Goal: Obtain resource: Download file/media

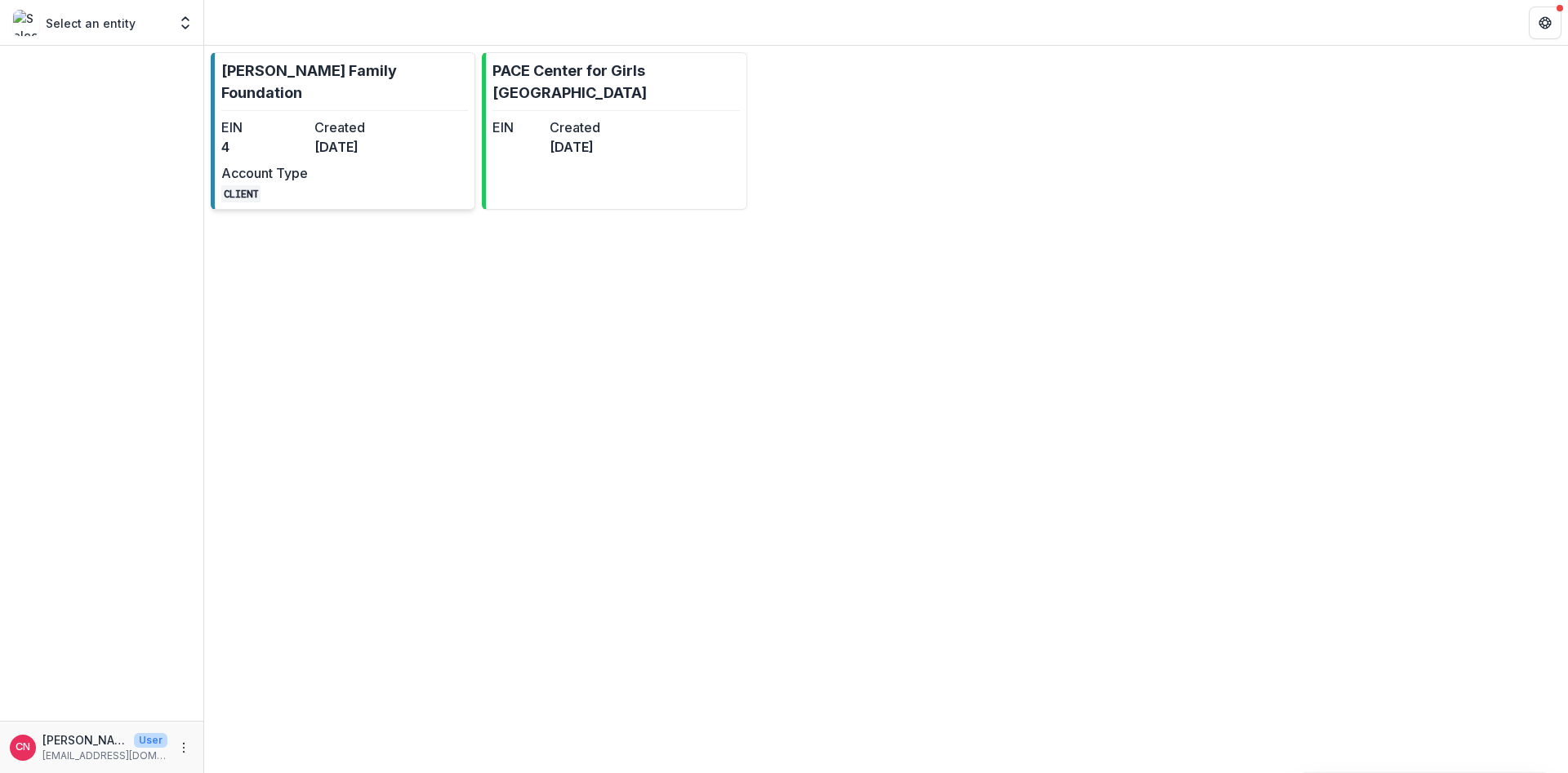
click at [327, 117] on dt "Created" at bounding box center [358, 127] width 86 height 19
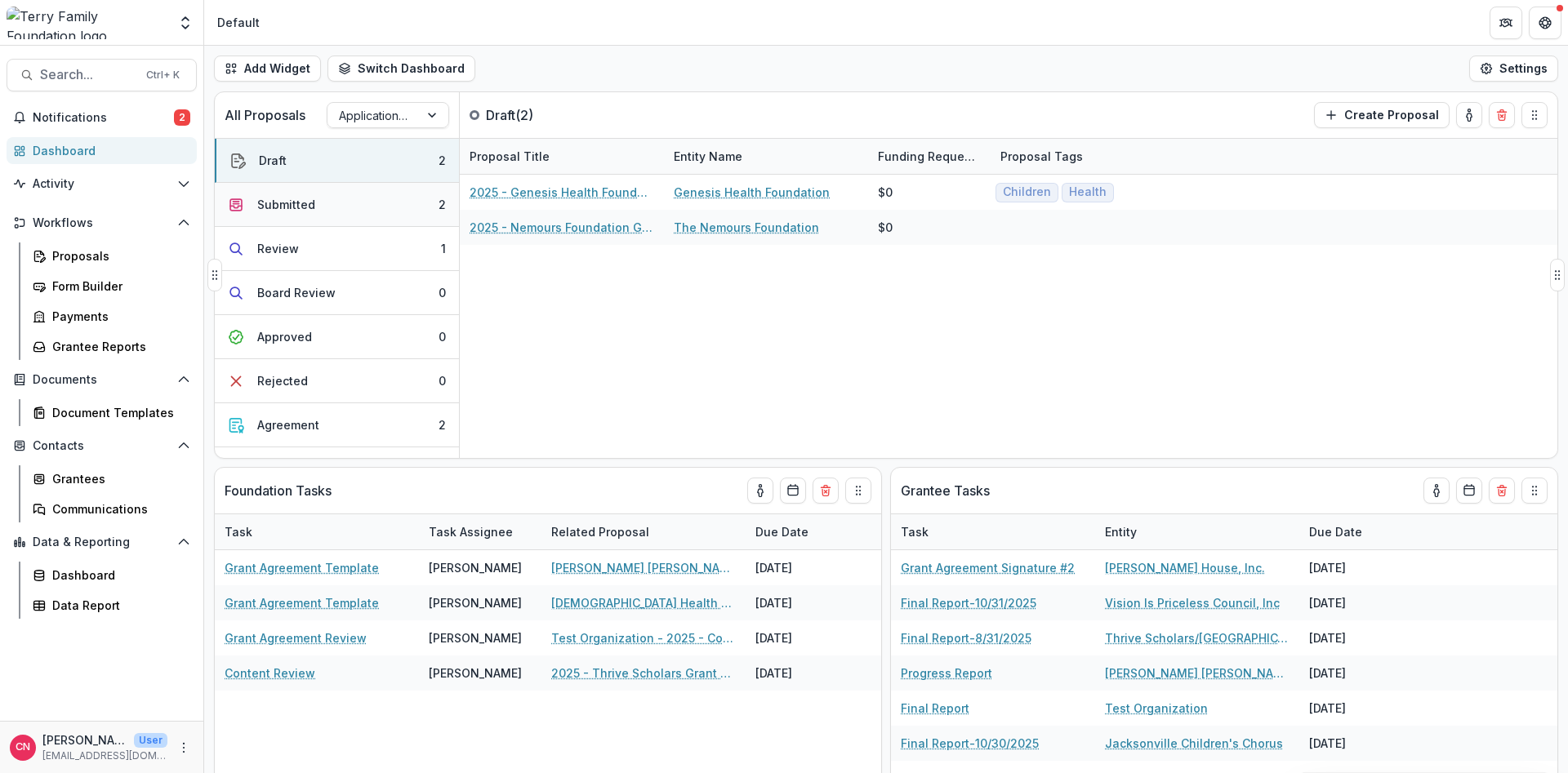
click at [306, 205] on div "Submitted" at bounding box center [286, 204] width 58 height 17
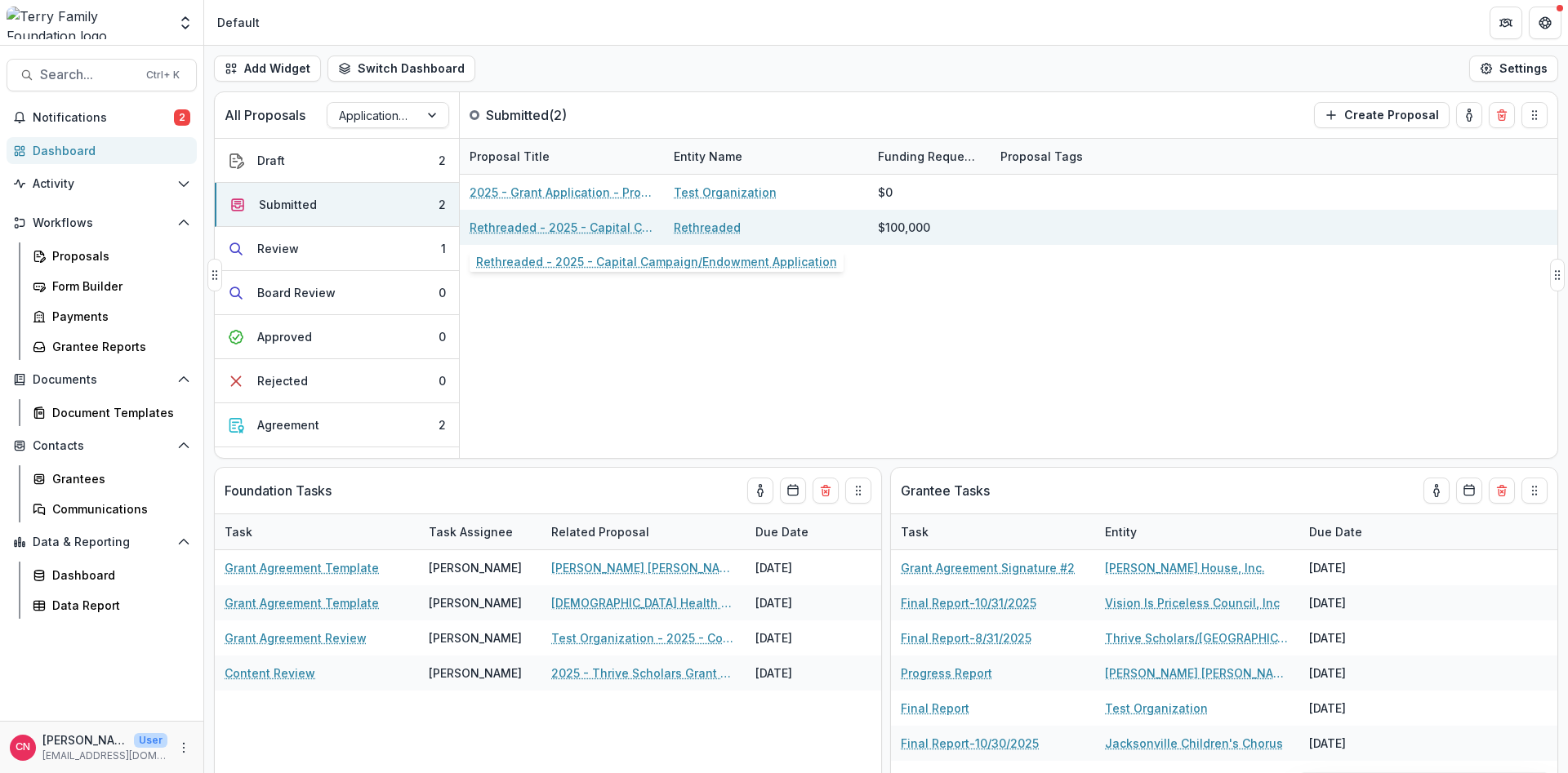
click at [567, 222] on link "Rethreaded - 2025 - Capital Campaign/Endowment Application" at bounding box center [562, 227] width 184 height 17
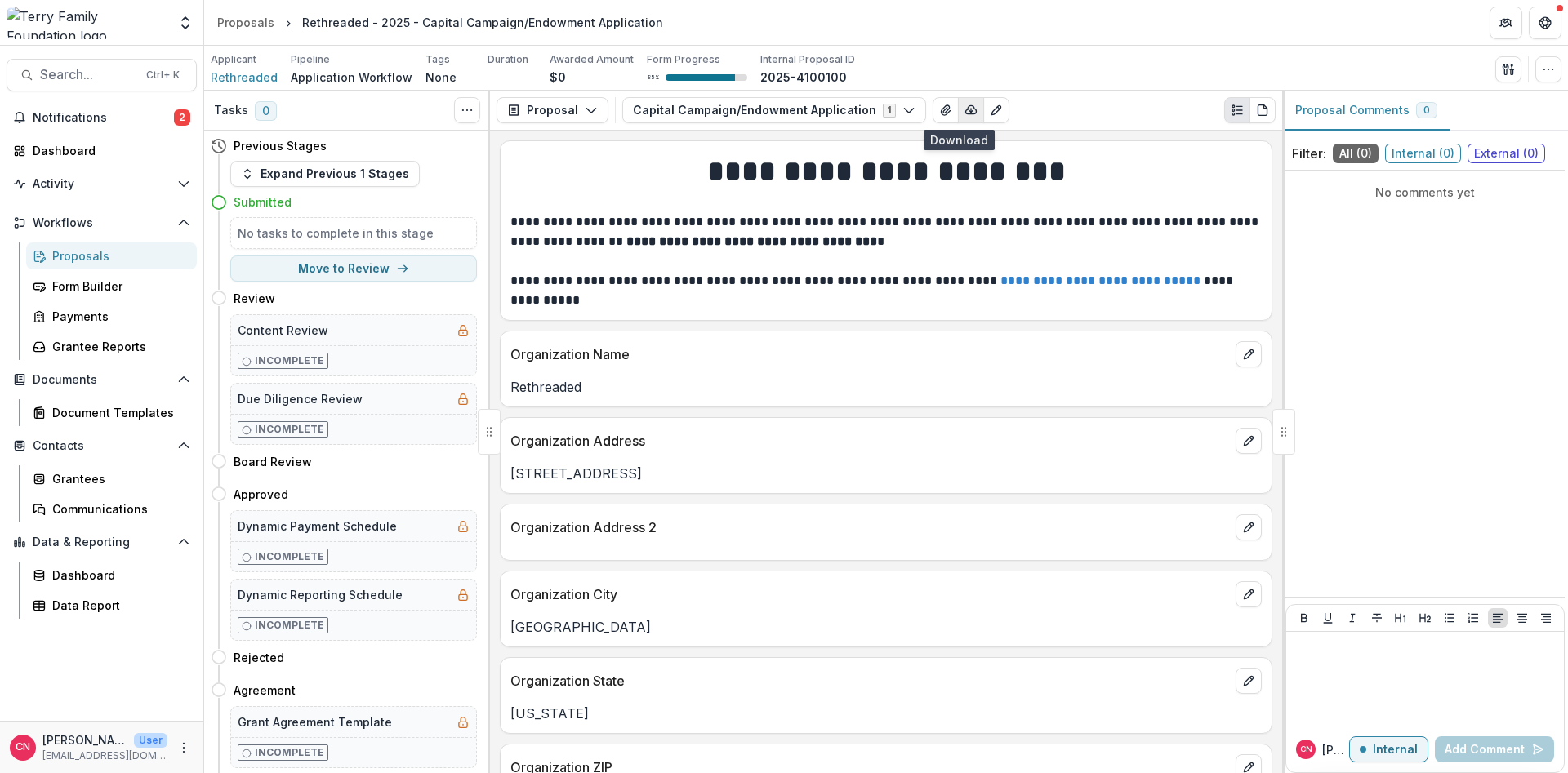
click at [961, 101] on button "button" at bounding box center [970, 110] width 26 height 26
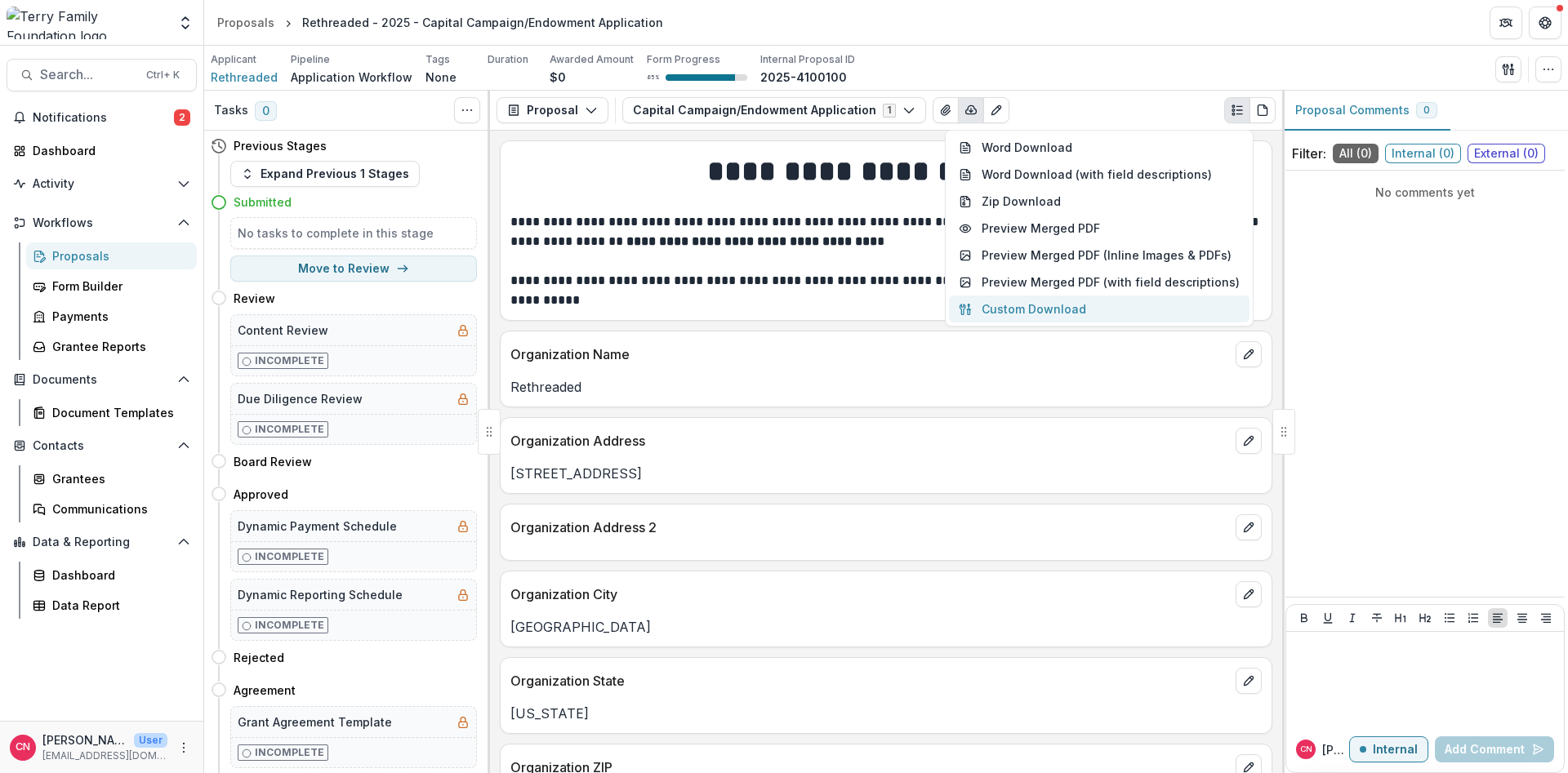
click at [1052, 304] on button "Custom Download" at bounding box center [1100, 309] width 301 height 27
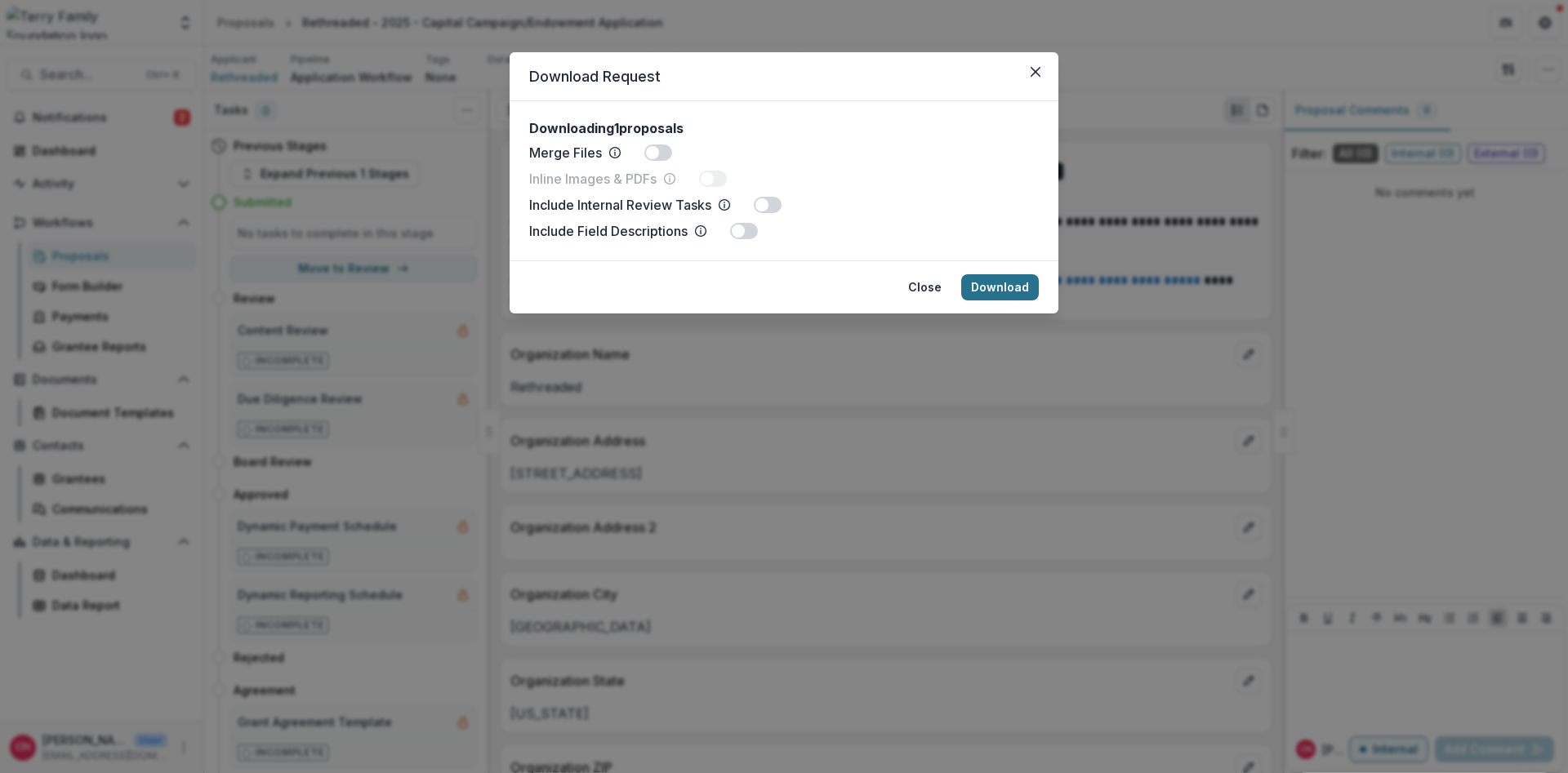
click at [990, 285] on button "Download" at bounding box center [1000, 287] width 78 height 26
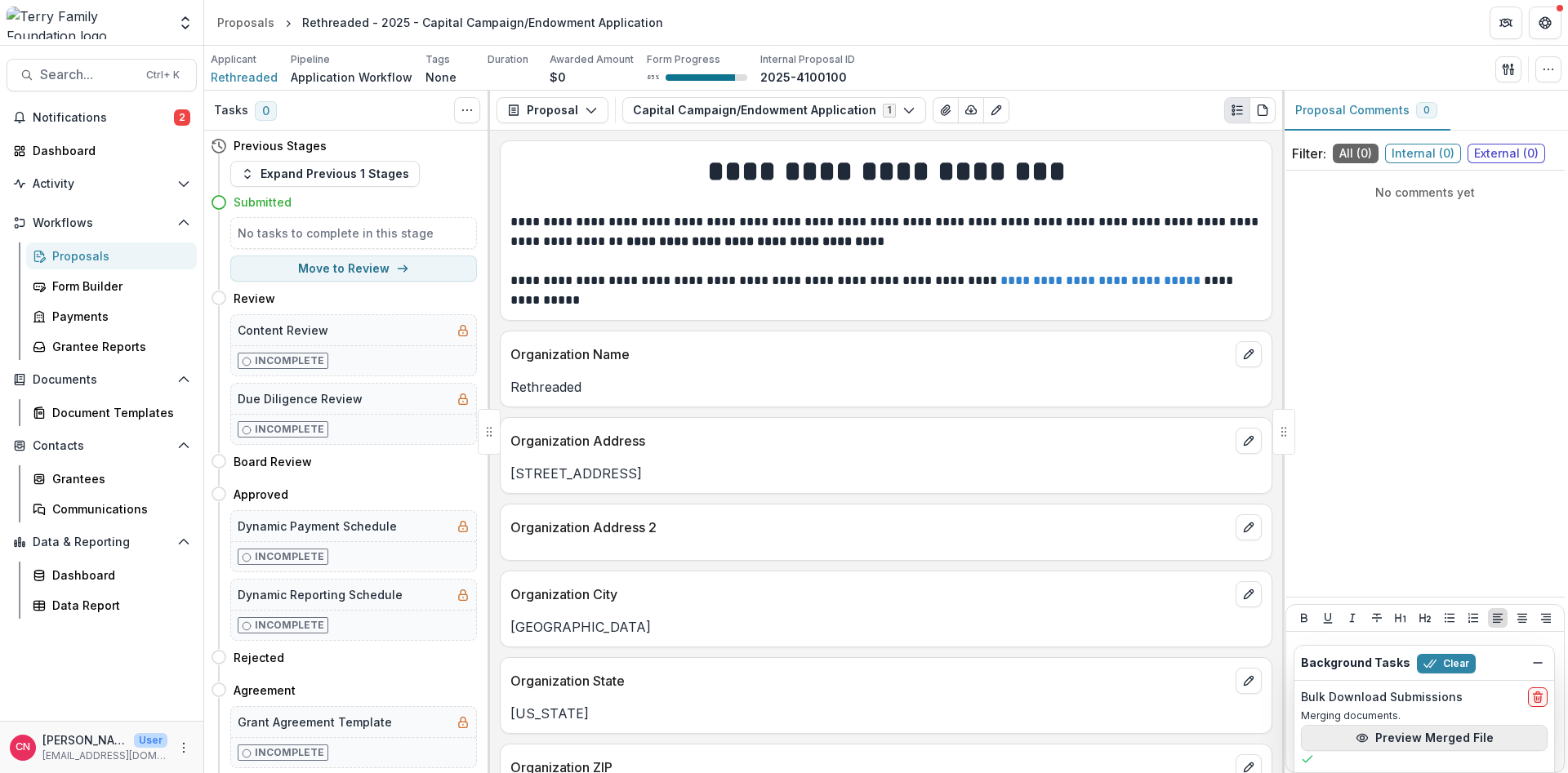
click at [1414, 732] on button "Preview Merged File" at bounding box center [1424, 738] width 247 height 26
click at [194, 292] on link "Form Builder" at bounding box center [112, 286] width 171 height 27
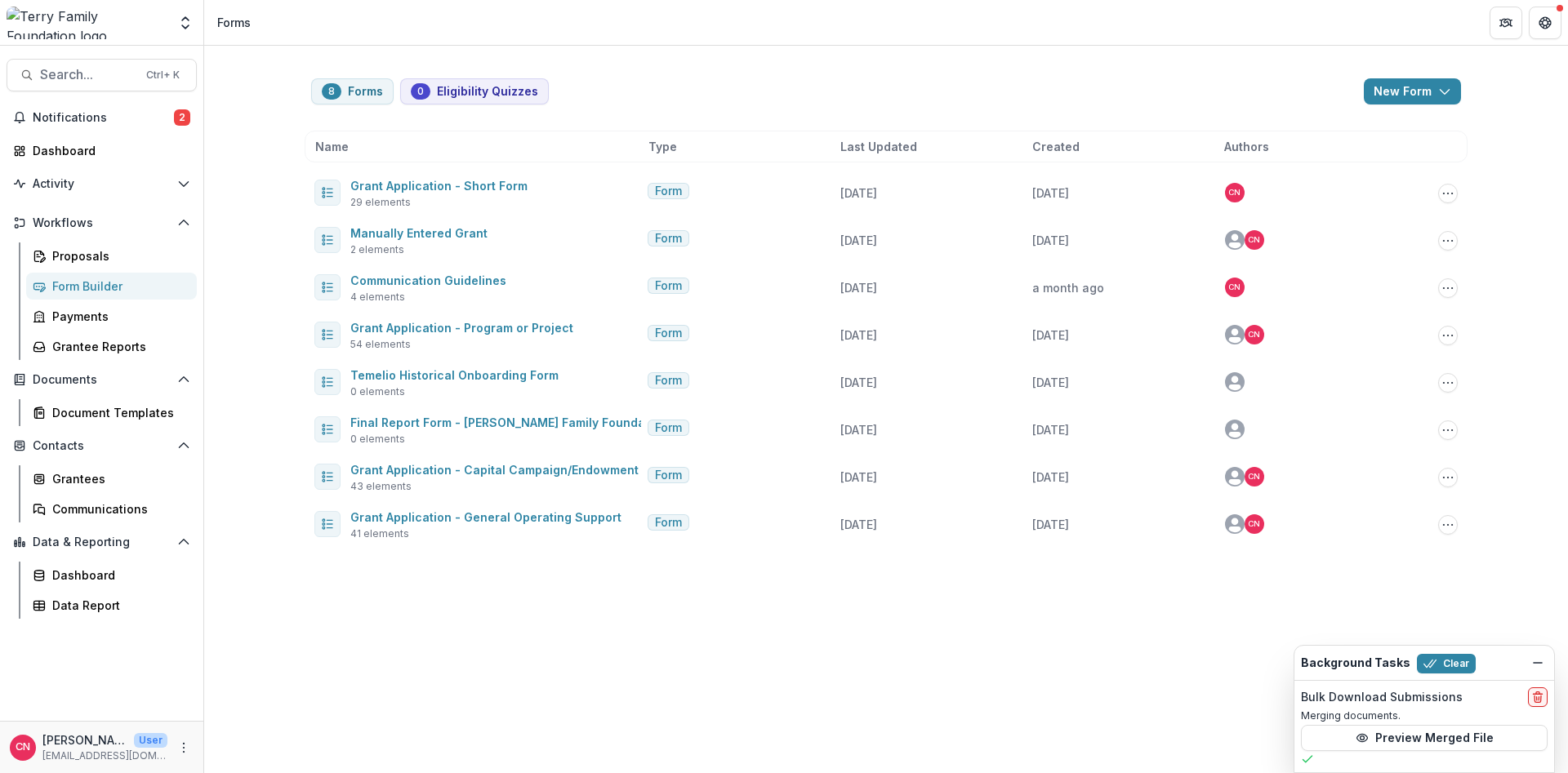
click at [1567, 232] on div "8 Forms 0 Eligibility Quizzes New Form New Eligibility Quiz New Form Name Type …" at bounding box center [887, 409] width 1364 height 727
click at [1567, 253] on div "8 Forms 0 Eligibility Quizzes New Form New Eligibility Quiz New Form Name Type …" at bounding box center [887, 409] width 1364 height 727
click at [201, 612] on div "Data Report" at bounding box center [111, 606] width 183 height 27
click at [131, 617] on link "Data Report" at bounding box center [112, 606] width 171 height 27
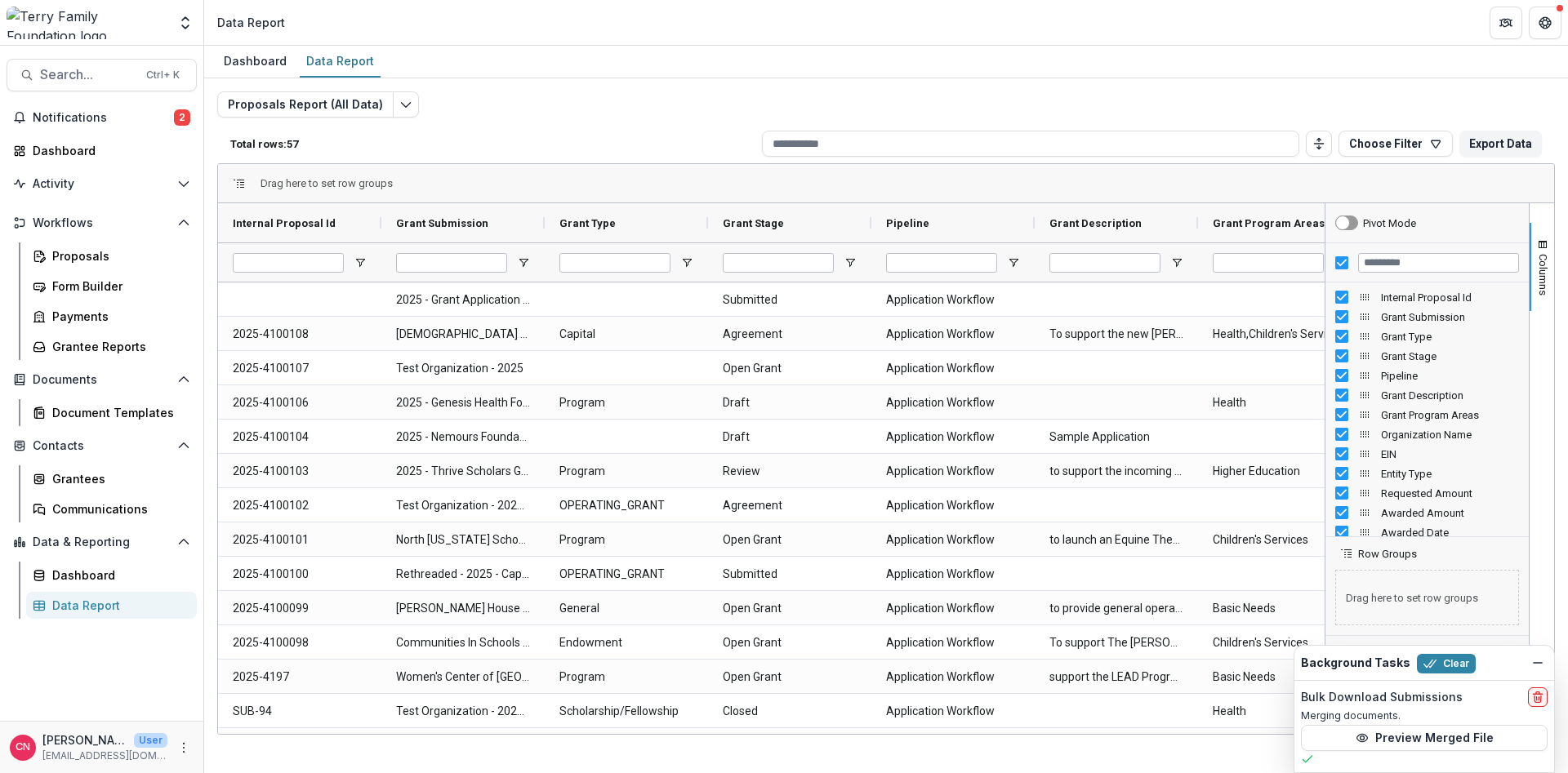
click at [1567, 296] on div "Proposals Report (All Data) Total rows: 57 Choose Filter Personal Filters Team …" at bounding box center [887, 387] width 1364 height 618
click at [1567, 170] on div "Proposals Report (All Data) Total rows: 57 Choose Filter Personal Filters Team …" at bounding box center [887, 387] width 1364 height 618
drag, startPoint x: 1567, startPoint y: 754, endPoint x: 1544, endPoint y: 660, distance: 96.8
click at [1567, 749] on div "Dashboard Data Report Proposals Report (All Data) Total rows: 57 Choose Filter …" at bounding box center [887, 409] width 1364 height 727
